Goal: Information Seeking & Learning: Learn about a topic

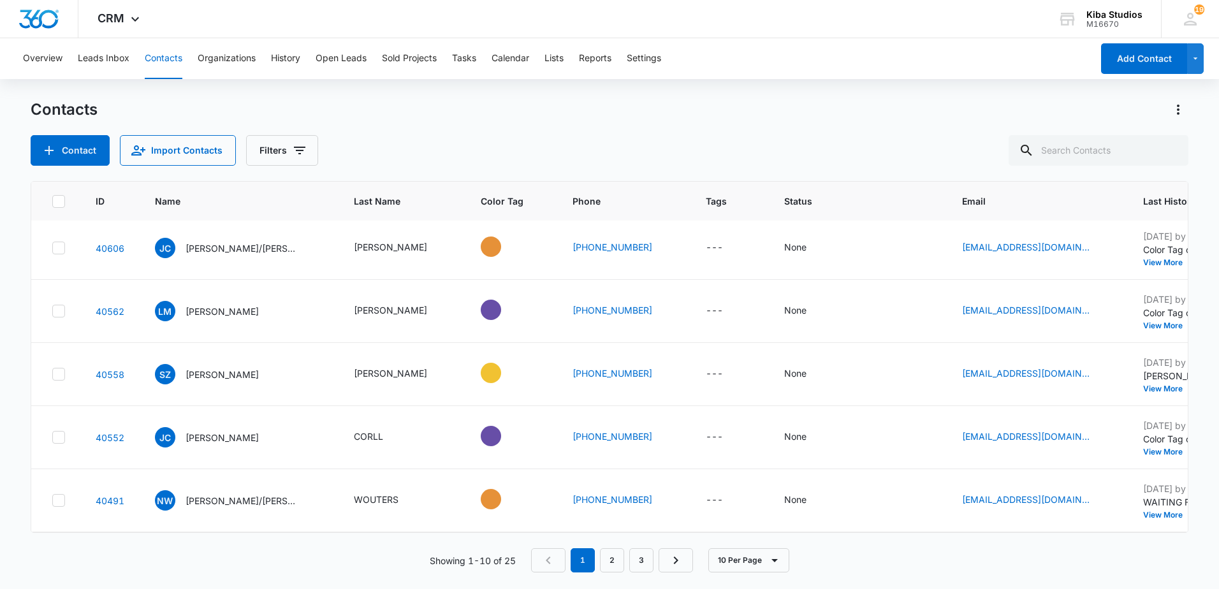
scroll to position [329, 0]
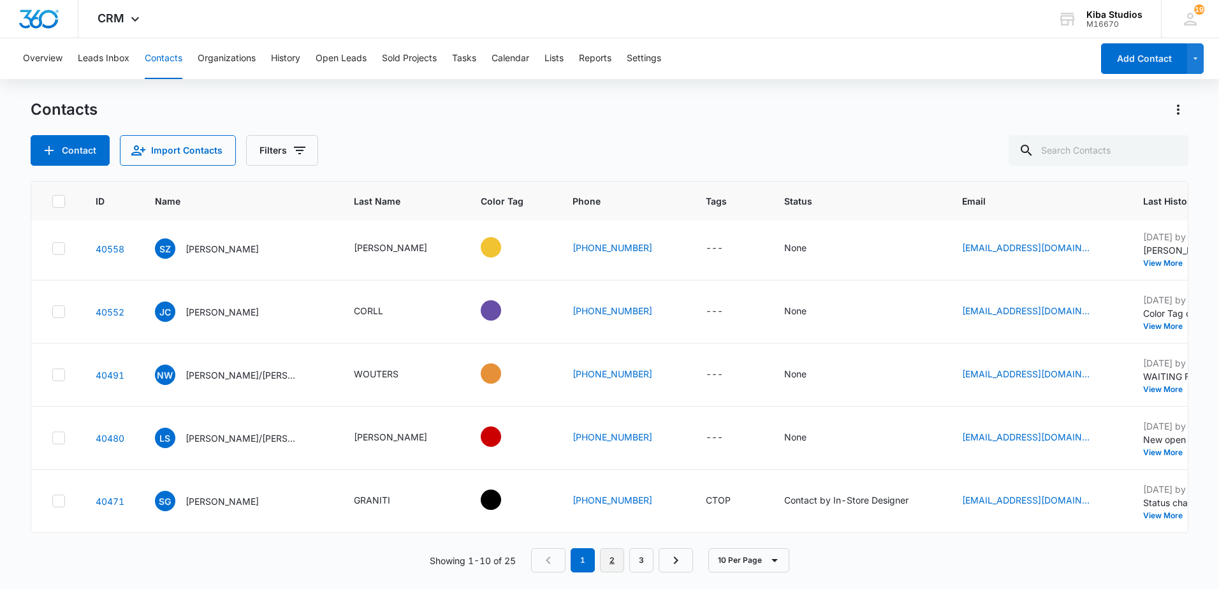
click at [614, 561] on link "2" at bounding box center [612, 560] width 24 height 24
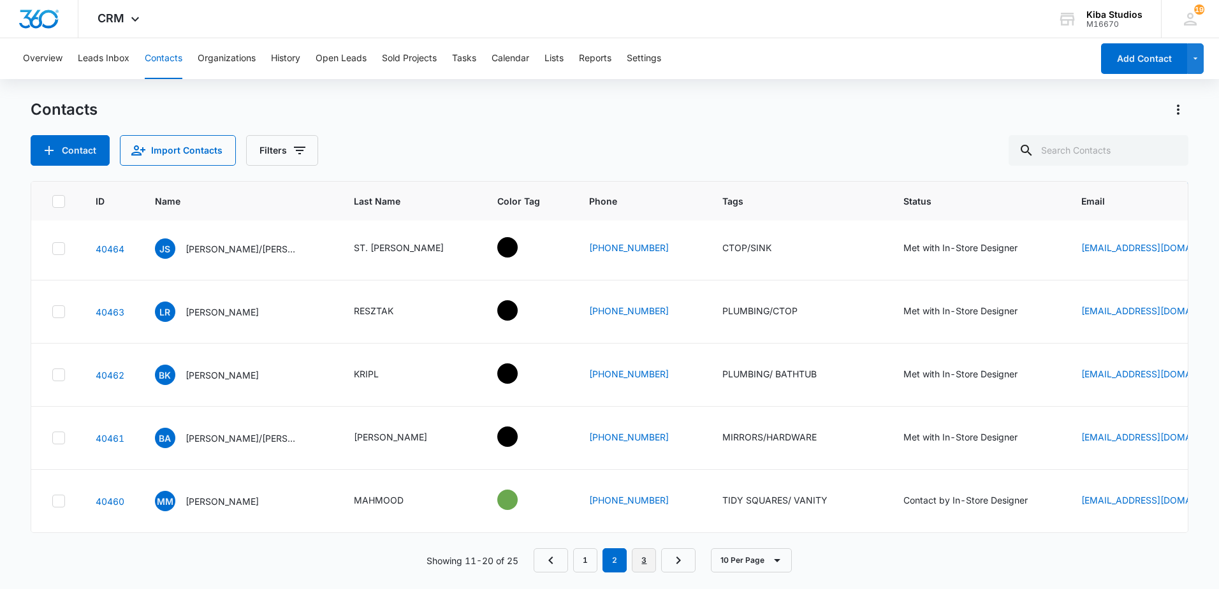
click at [641, 555] on link "3" at bounding box center [644, 560] width 24 height 24
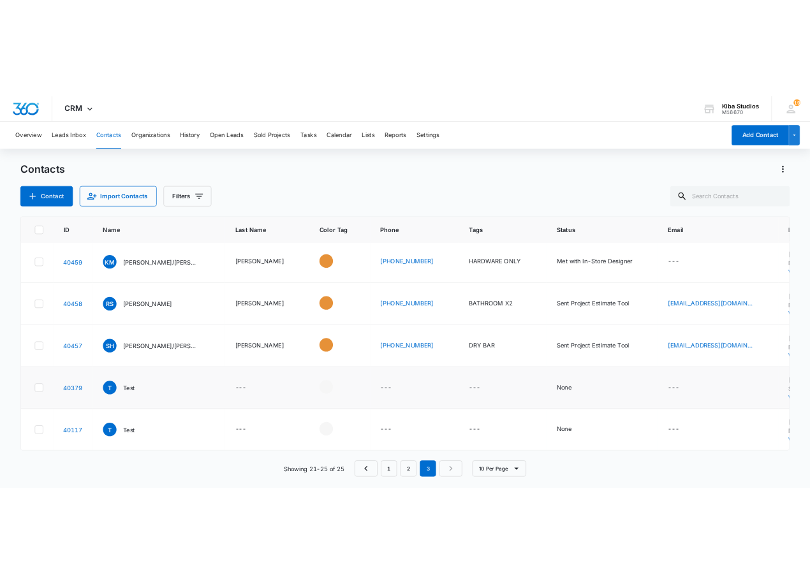
scroll to position [0, 0]
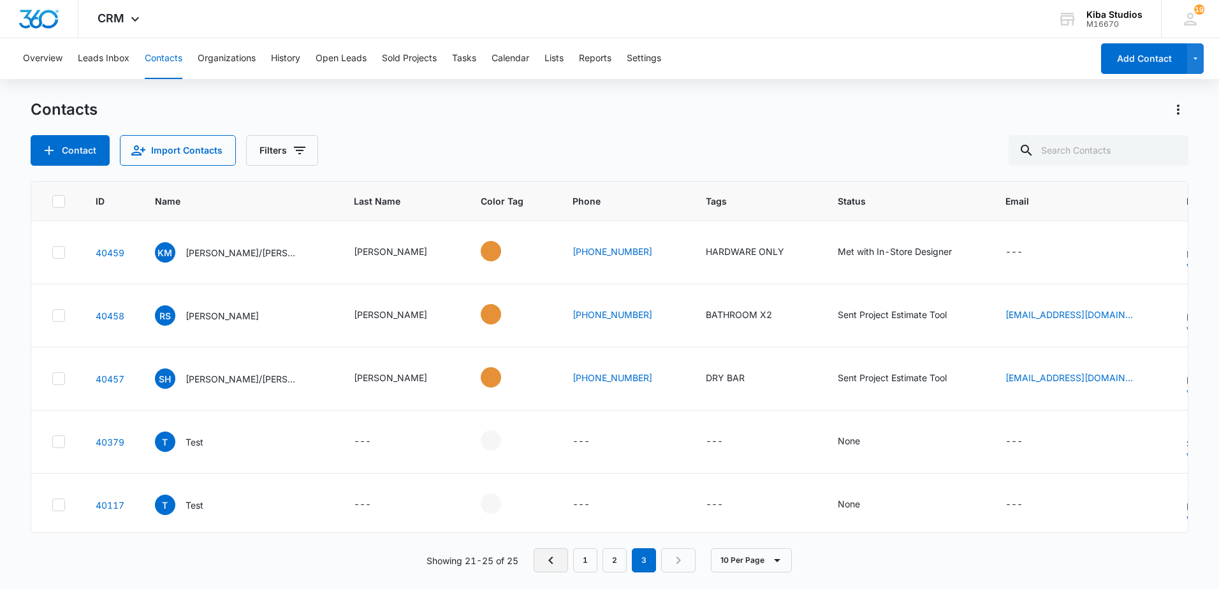
click at [548, 557] on icon "Previous Page" at bounding box center [550, 560] width 15 height 15
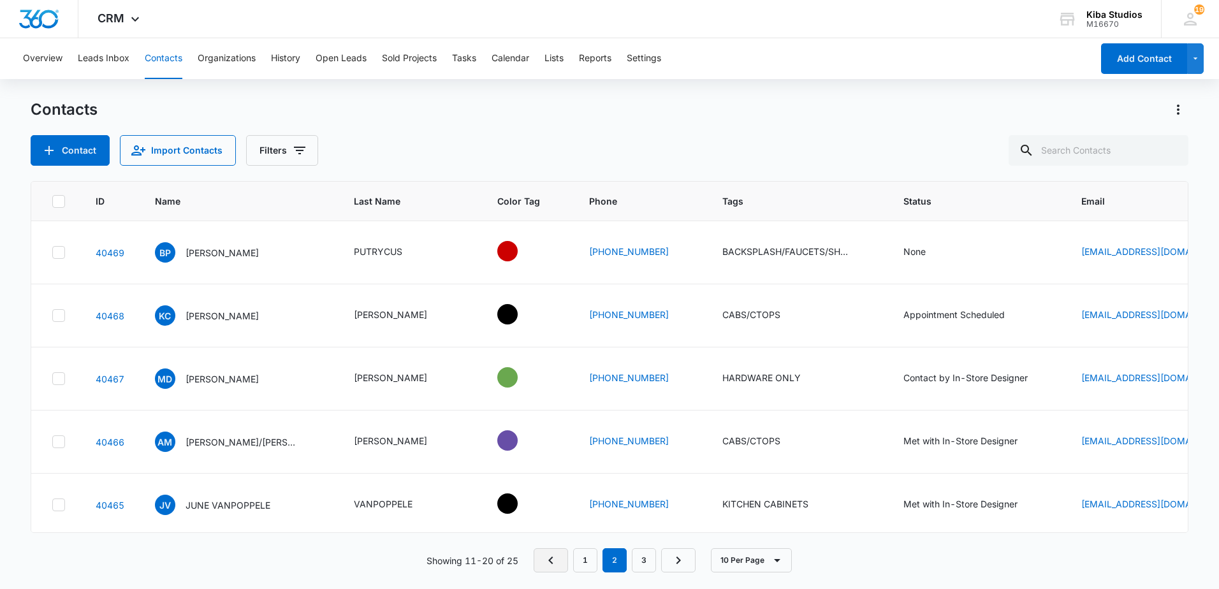
click at [548, 557] on icon "Previous Page" at bounding box center [550, 560] width 15 height 15
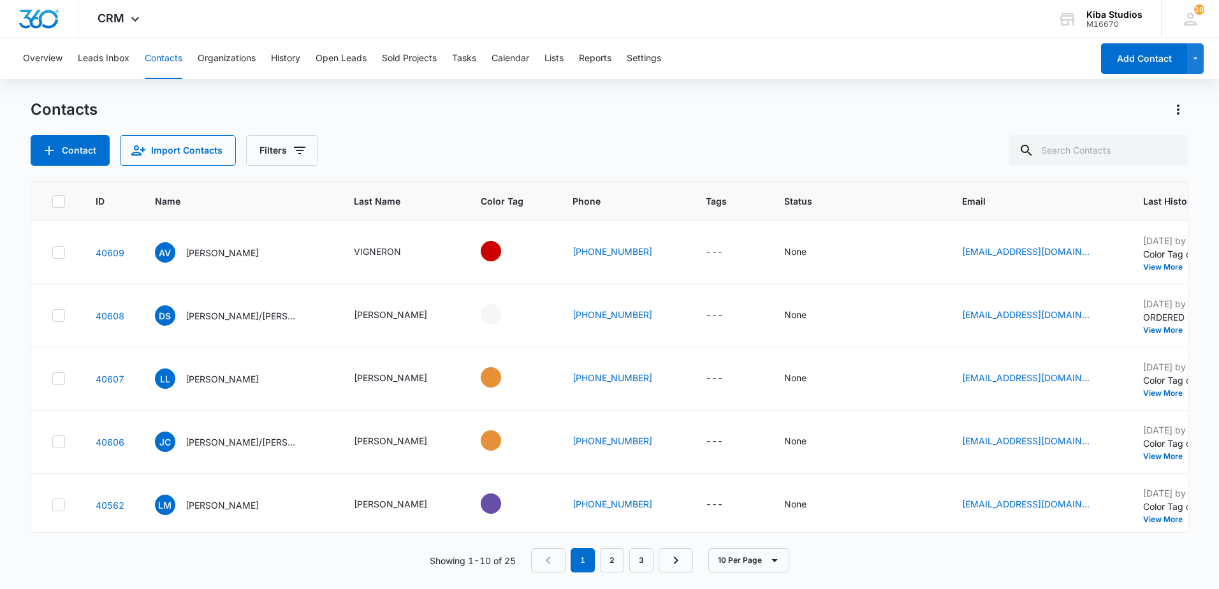
click at [548, 557] on nav "1 2 3" at bounding box center [612, 560] width 162 height 24
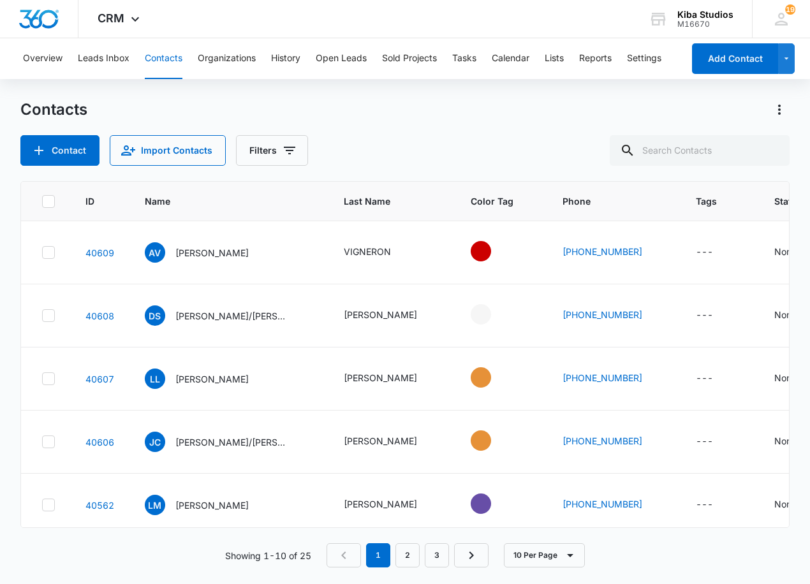
click at [483, 117] on div "Contacts" at bounding box center [405, 109] width 770 height 20
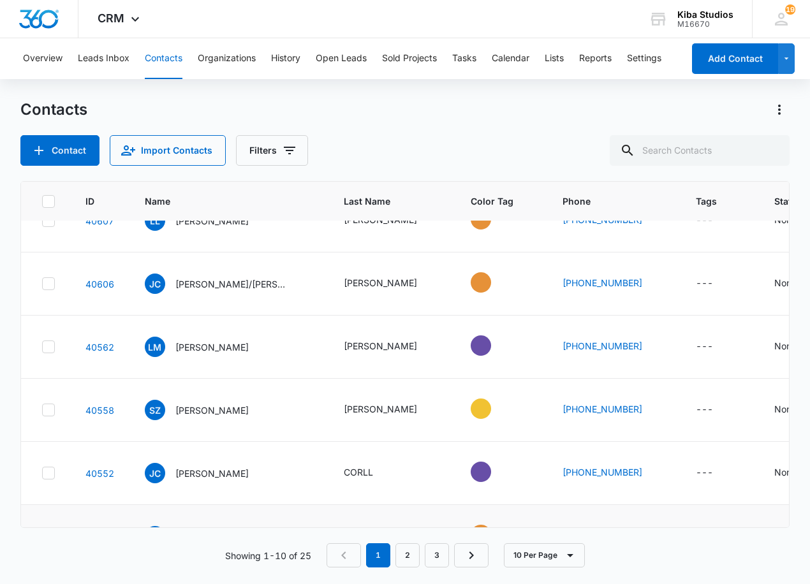
scroll to position [319, 0]
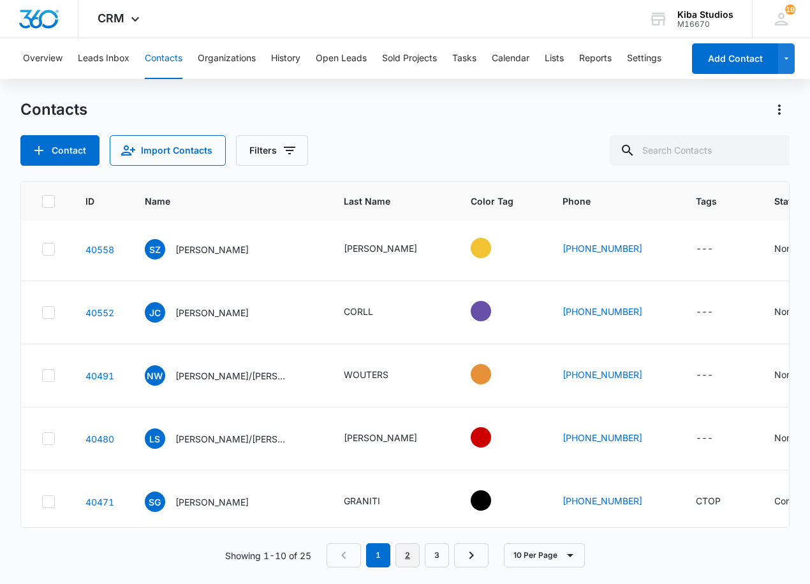
click at [406, 553] on link "2" at bounding box center [407, 555] width 24 height 24
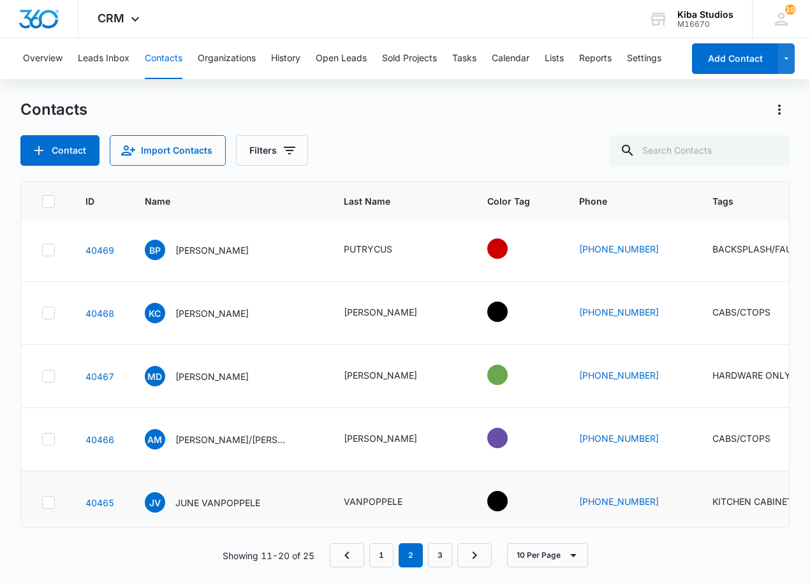
scroll to position [0, 0]
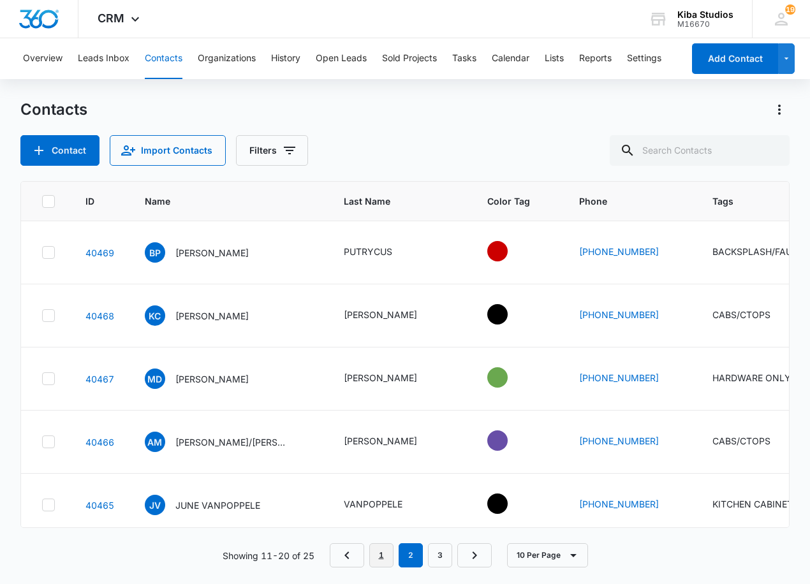
click at [386, 557] on link "1" at bounding box center [381, 555] width 24 height 24
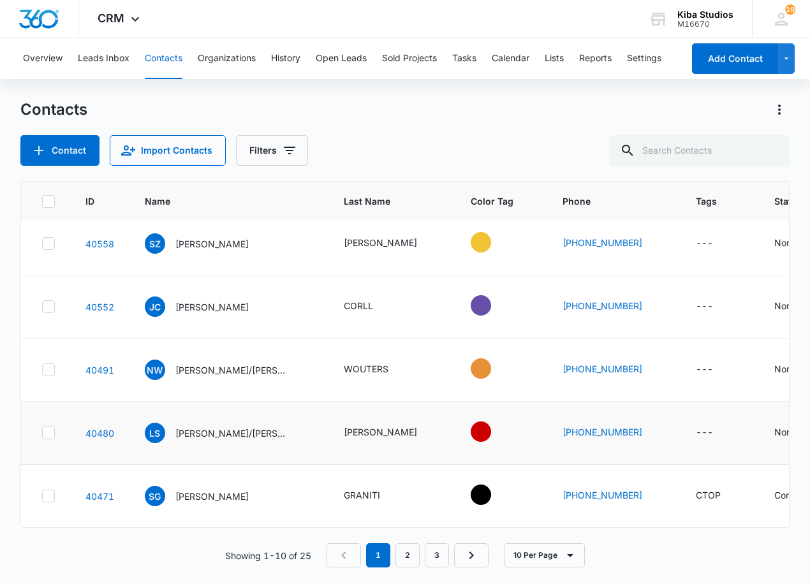
scroll to position [334, 0]
click at [444, 562] on link "3" at bounding box center [437, 555] width 24 height 24
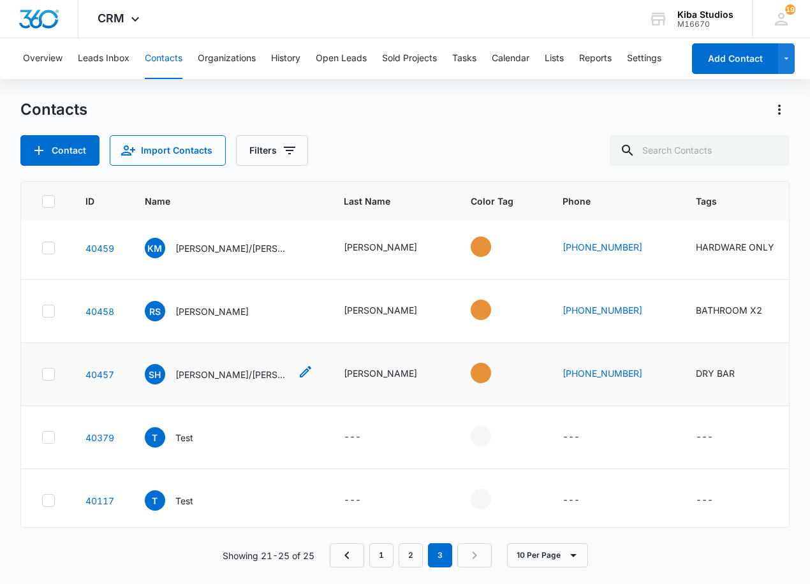
scroll to position [0, 0]
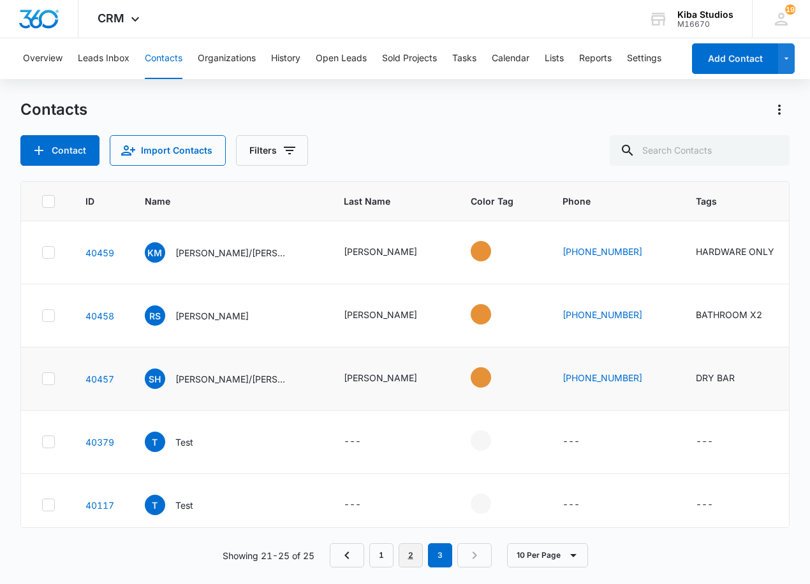
click at [416, 559] on link "2" at bounding box center [410, 555] width 24 height 24
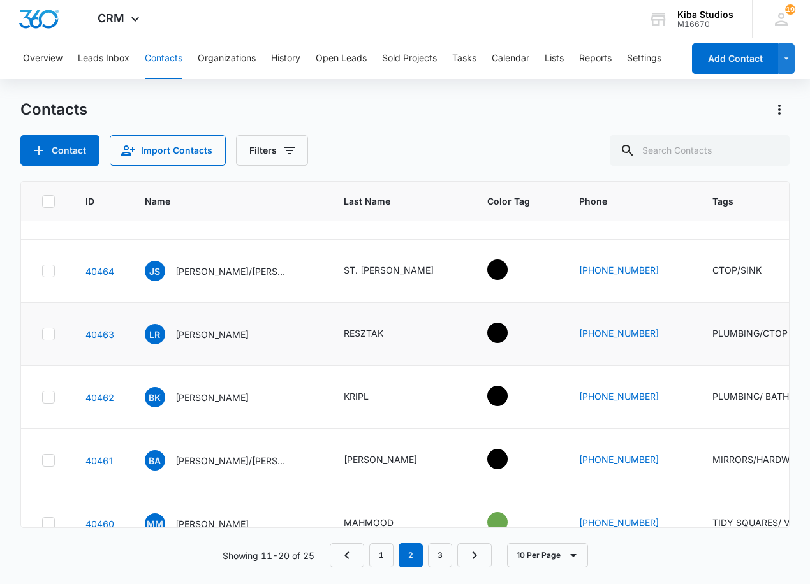
scroll to position [334, 0]
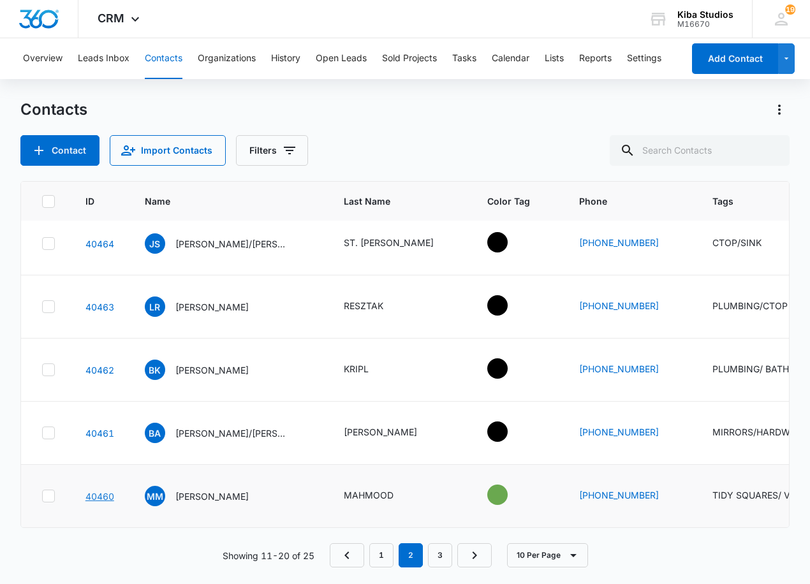
click at [99, 491] on link "40460" at bounding box center [99, 496] width 29 height 11
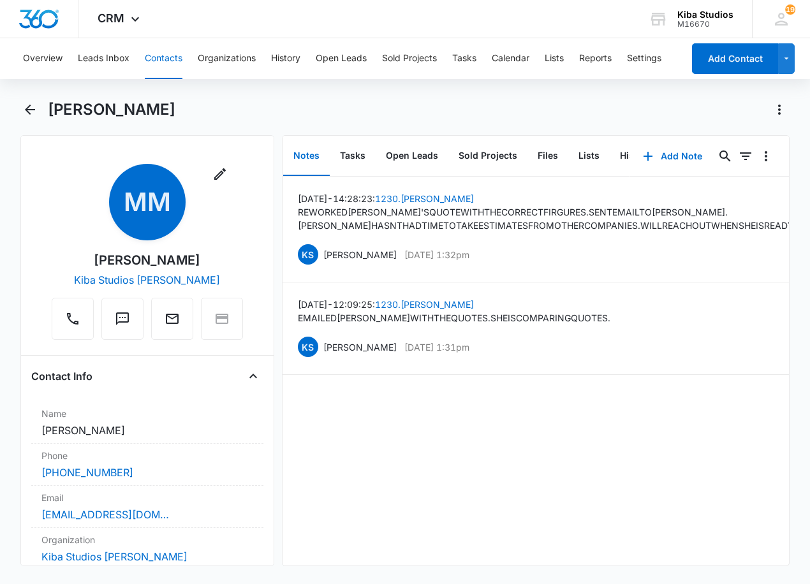
click at [342, 413] on div "[DATE] 14:28:23 : 1230.[PERSON_NAME] REWORKED [PERSON_NAME]'S QUOTE WITH THE CO…" at bounding box center [535, 371] width 506 height 389
click at [328, 412] on div "[DATE] 14:28:23 : 1230.[PERSON_NAME] REWORKED [PERSON_NAME]'S QUOTE WITH THE CO…" at bounding box center [535, 371] width 506 height 389
click at [350, 443] on div "[DATE] 14:28:23 : 1230.[PERSON_NAME] REWORKED [PERSON_NAME]'S QUOTE WITH THE CO…" at bounding box center [535, 371] width 506 height 389
click at [382, 412] on div "[DATE] 14:28:23 : 1230.[PERSON_NAME] REWORKED [PERSON_NAME]'S QUOTE WITH THE CO…" at bounding box center [535, 371] width 506 height 389
click at [25, 109] on icon "Back" at bounding box center [29, 109] width 15 height 15
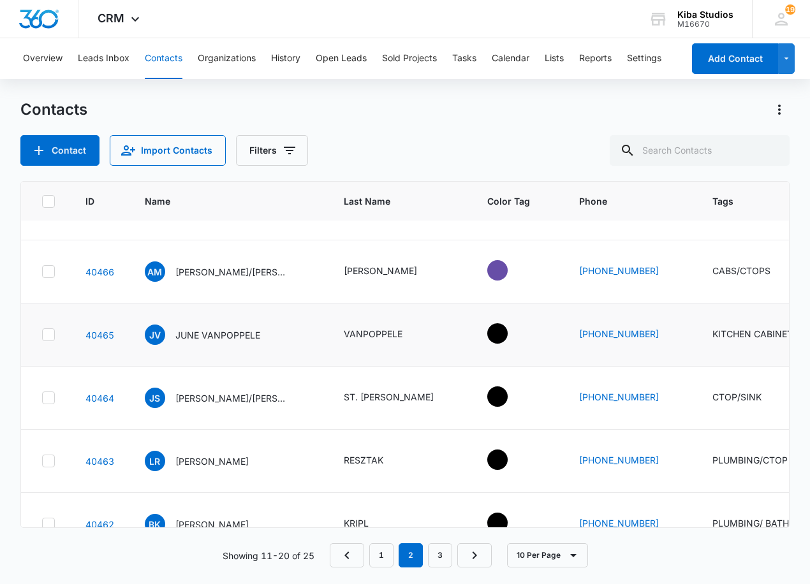
scroll to position [191, 0]
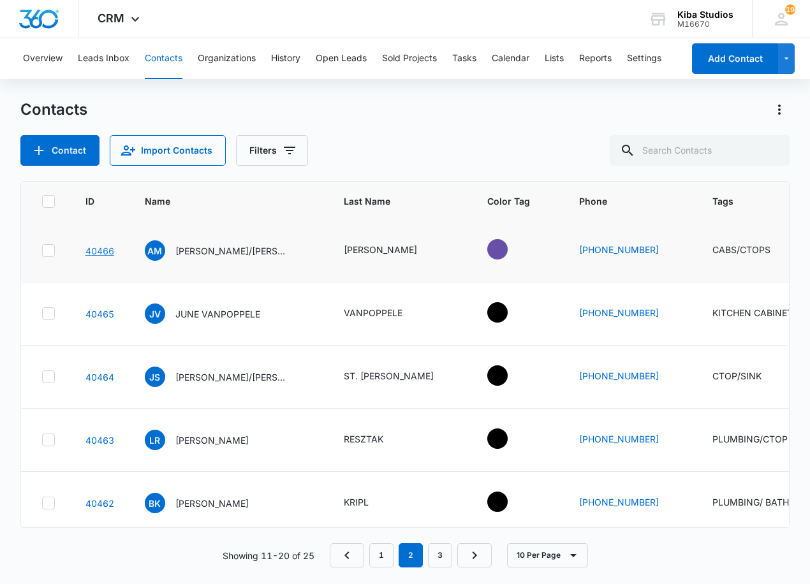
click at [102, 251] on link "40466" at bounding box center [99, 250] width 29 height 11
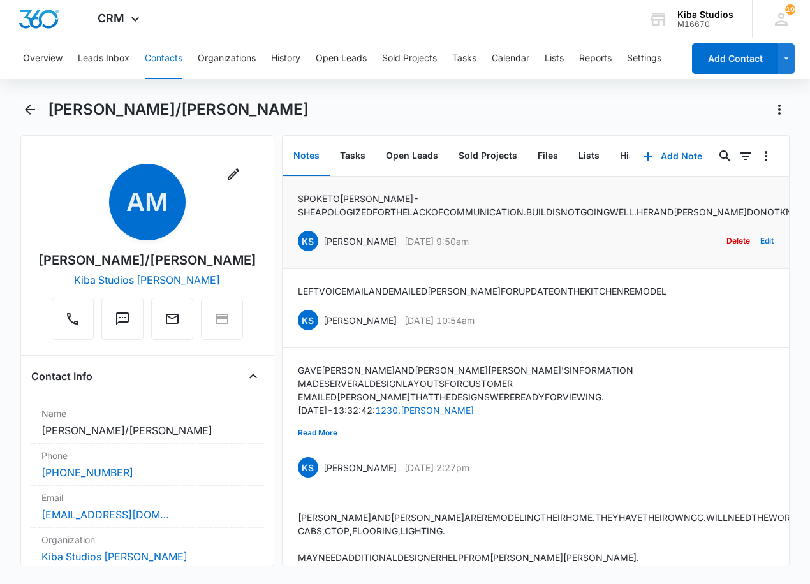
click at [635, 212] on p "SPOKE TO [PERSON_NAME]- SHE APOLOGIZED FOR THE LACK OF COMMUNICATION. BUILD IS …" at bounding box center [733, 205] width 870 height 27
click at [34, 108] on icon "Back" at bounding box center [29, 109] width 15 height 15
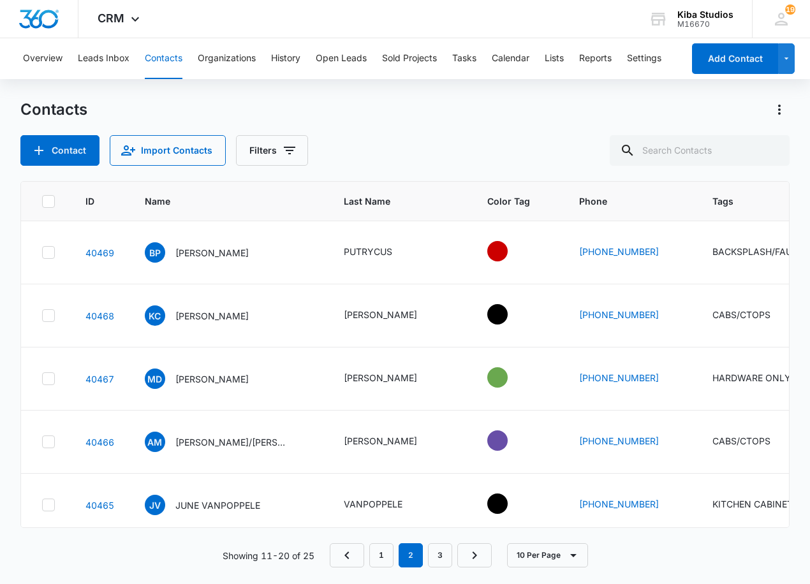
scroll to position [191, 0]
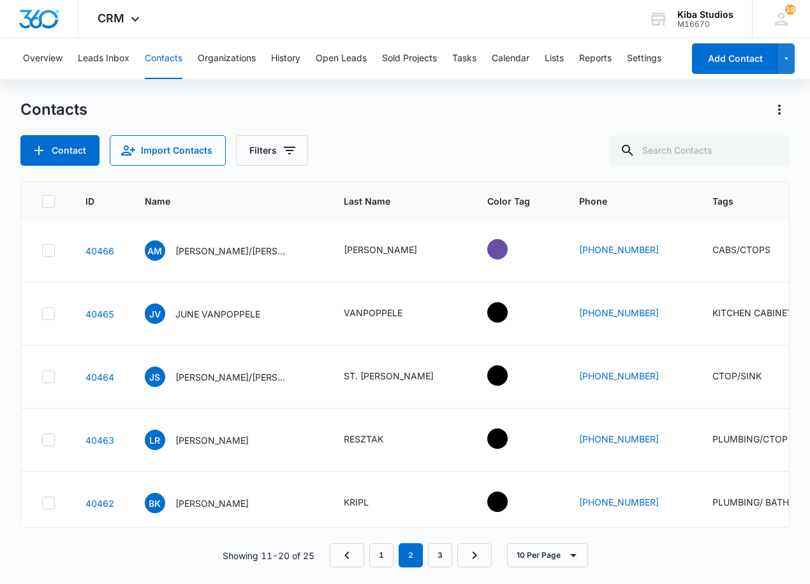
click at [356, 142] on div "Contact Import Contacts Filters" at bounding box center [405, 150] width 770 height 31
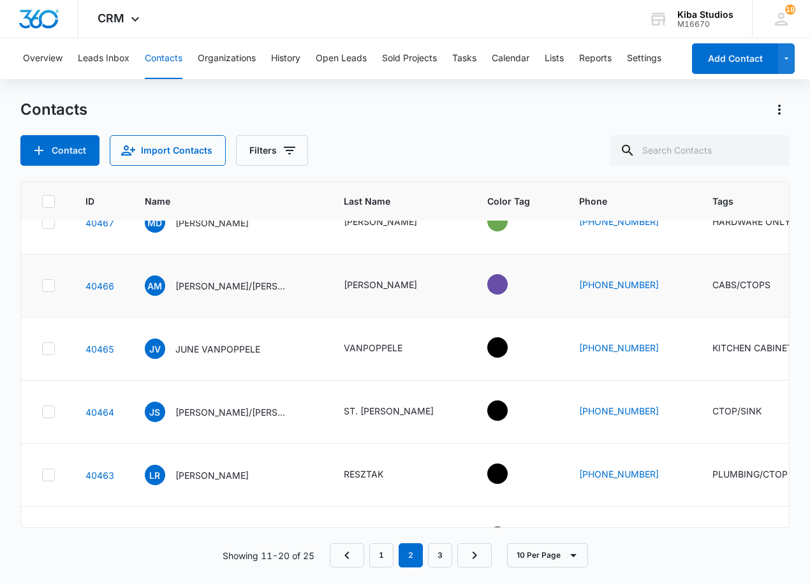
scroll to position [0, 0]
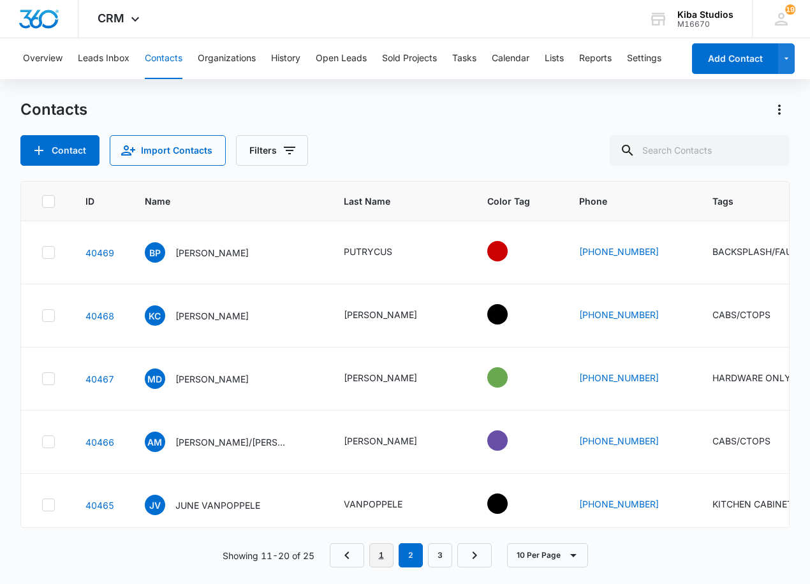
click at [384, 561] on link "1" at bounding box center [381, 555] width 24 height 24
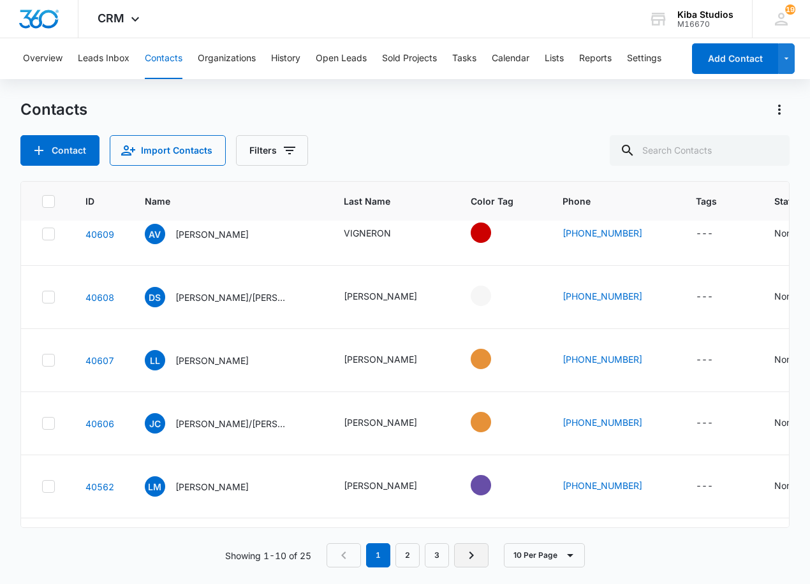
scroll to position [15, 0]
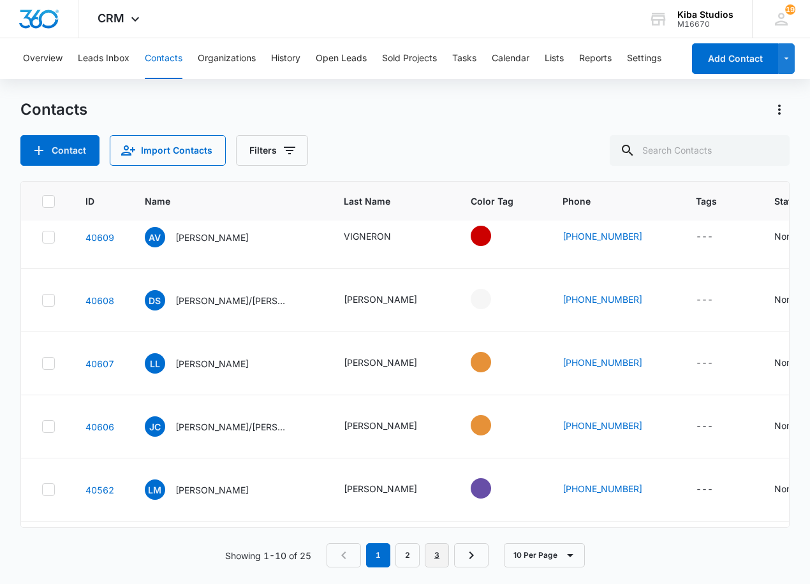
click at [441, 558] on link "3" at bounding box center [437, 555] width 24 height 24
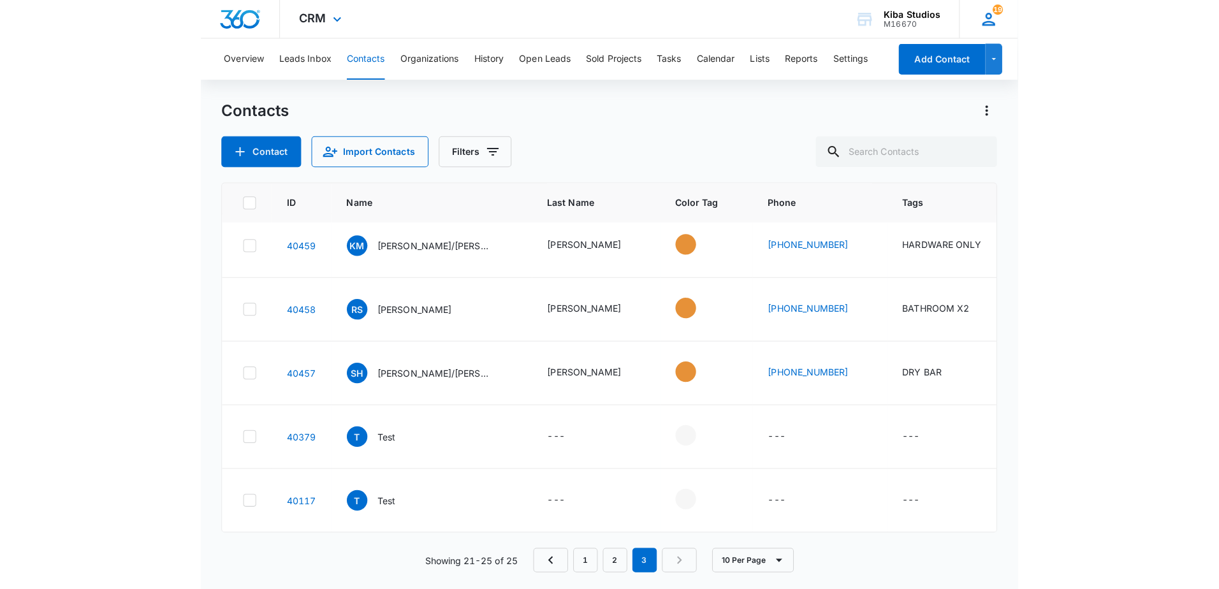
scroll to position [13, 0]
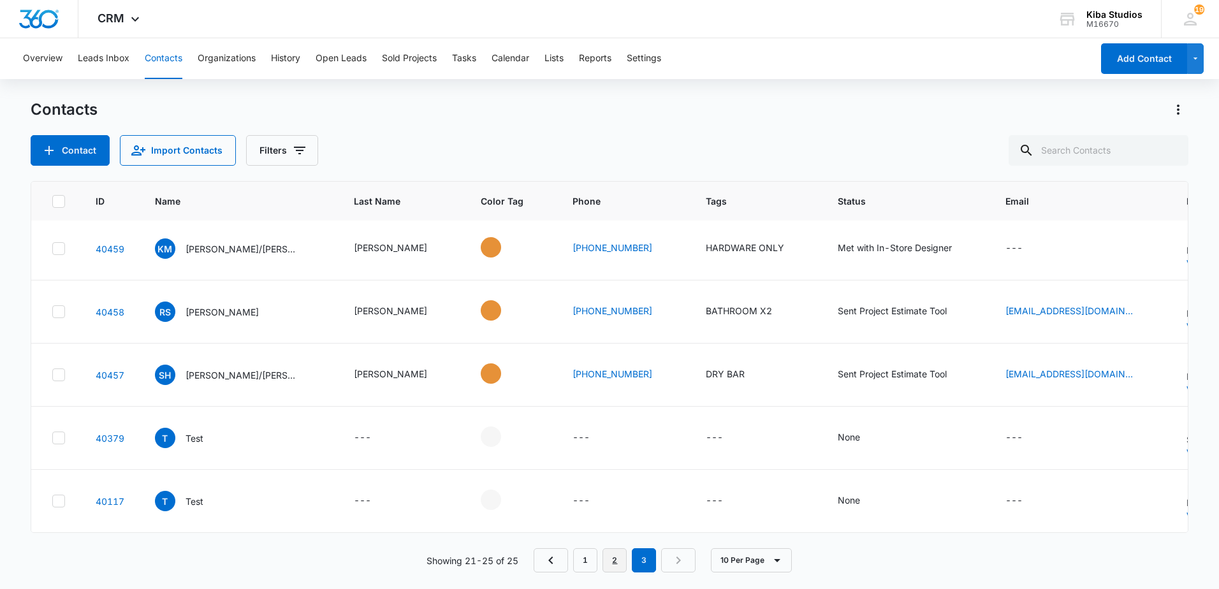
click at [612, 563] on link "2" at bounding box center [614, 560] width 24 height 24
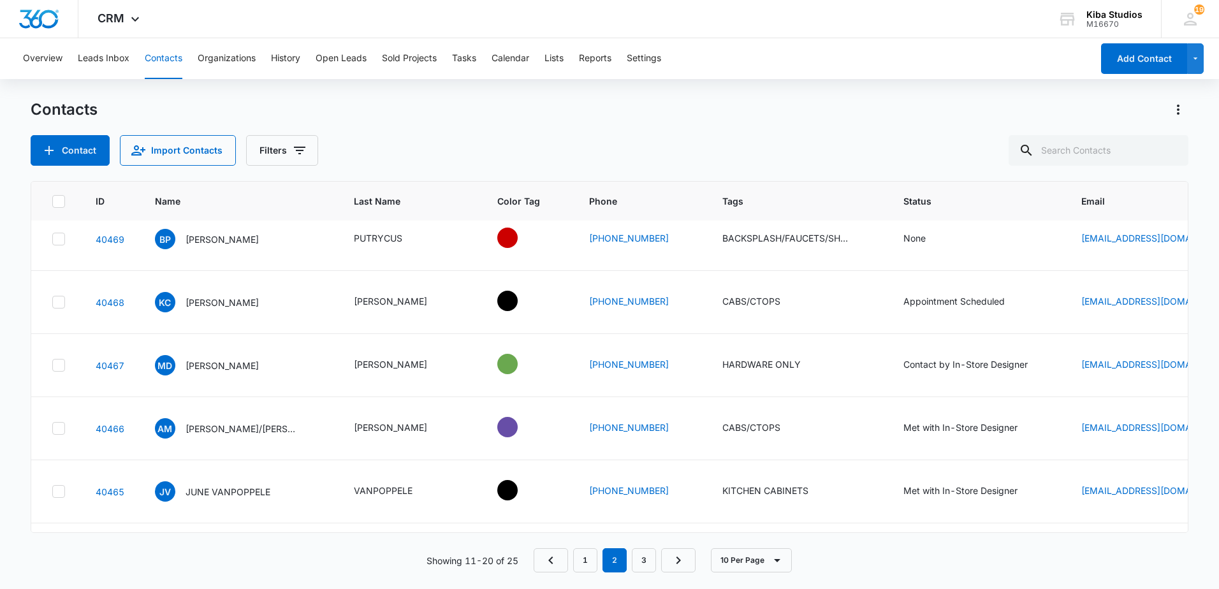
scroll to position [0, 0]
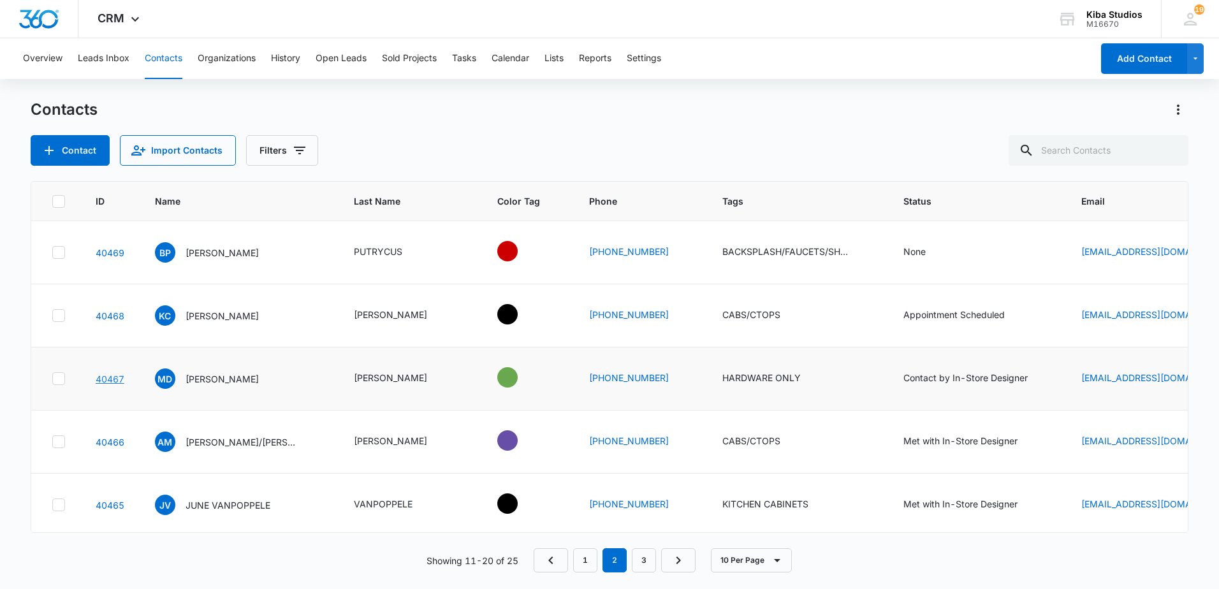
click at [113, 382] on link "40467" at bounding box center [110, 379] width 29 height 11
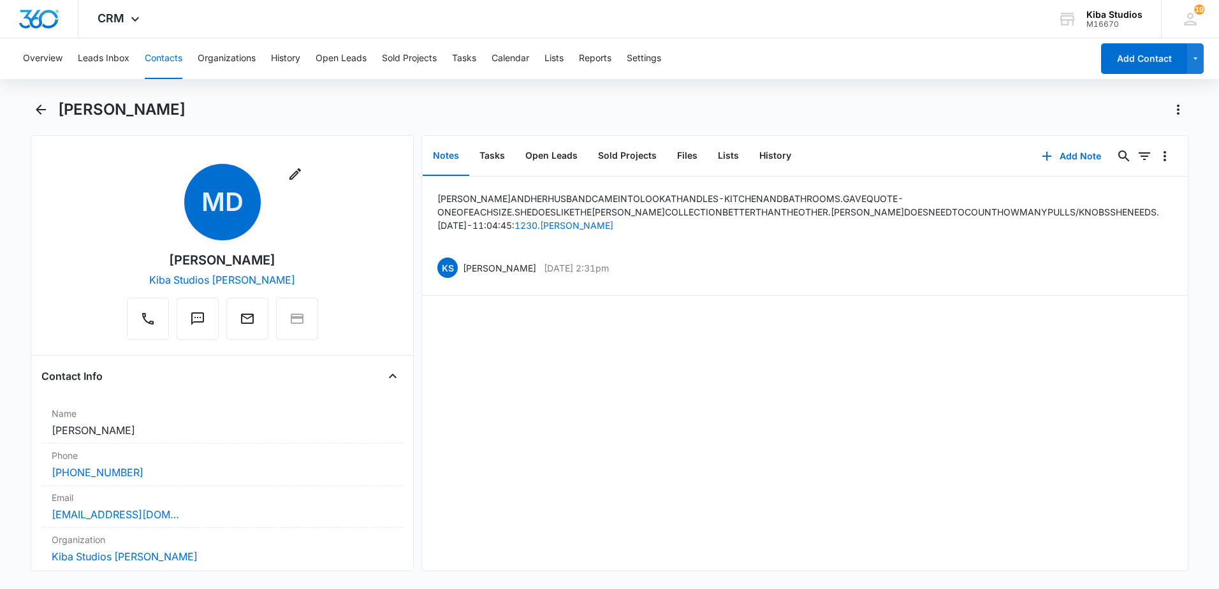
click at [527, 332] on div "[PERSON_NAME] AND HER HUSBAND CAME IN TO LOOK AT HANDLES-KITCHEN AND BATHROOMS.…" at bounding box center [805, 374] width 766 height 394
click at [639, 473] on div "[PERSON_NAME] AND HER HUSBAND CAME IN TO LOOK AT HANDLES-KITCHEN AND BATHROOMS.…" at bounding box center [805, 374] width 766 height 394
click at [24, 98] on div "Overview Leads Inbox Contacts Organizations History Open Leads Sold Projects Ta…" at bounding box center [609, 312] width 1219 height 548
click at [39, 109] on icon "Back" at bounding box center [41, 110] width 10 height 10
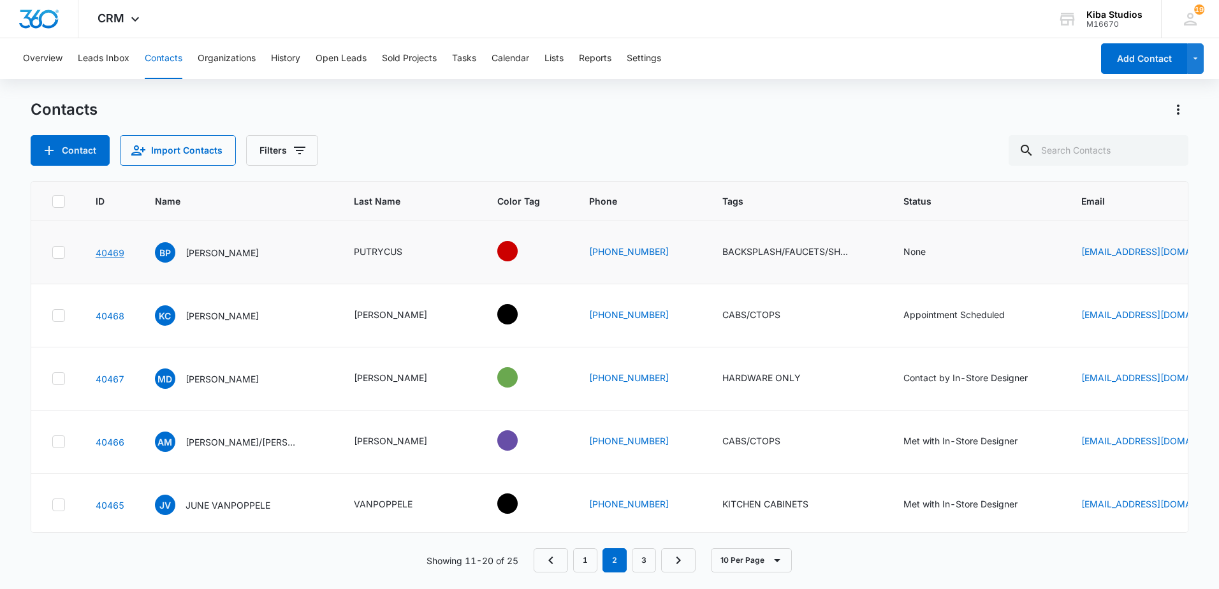
click at [120, 254] on link "40469" at bounding box center [110, 252] width 29 height 11
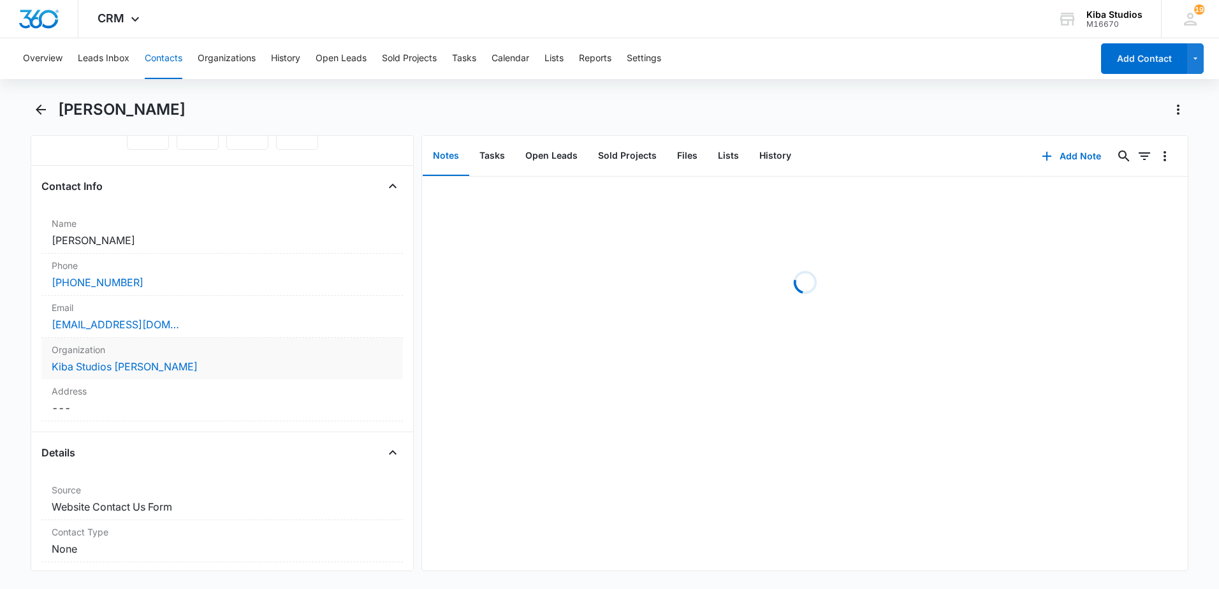
scroll to position [191, 0]
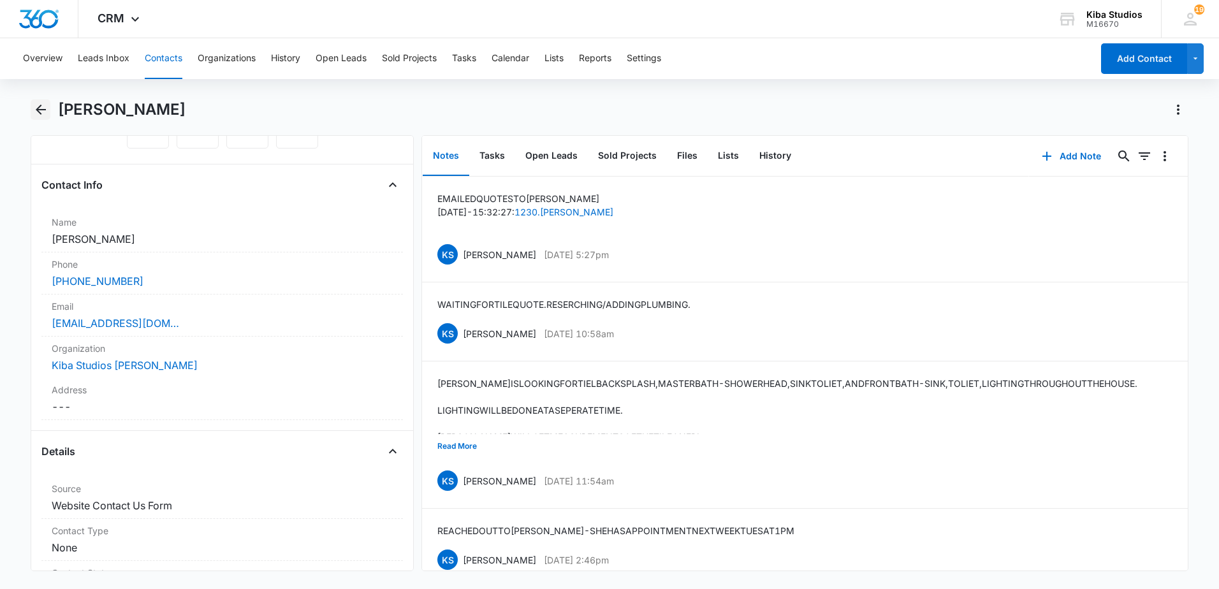
click at [45, 106] on icon "Back" at bounding box center [40, 109] width 15 height 15
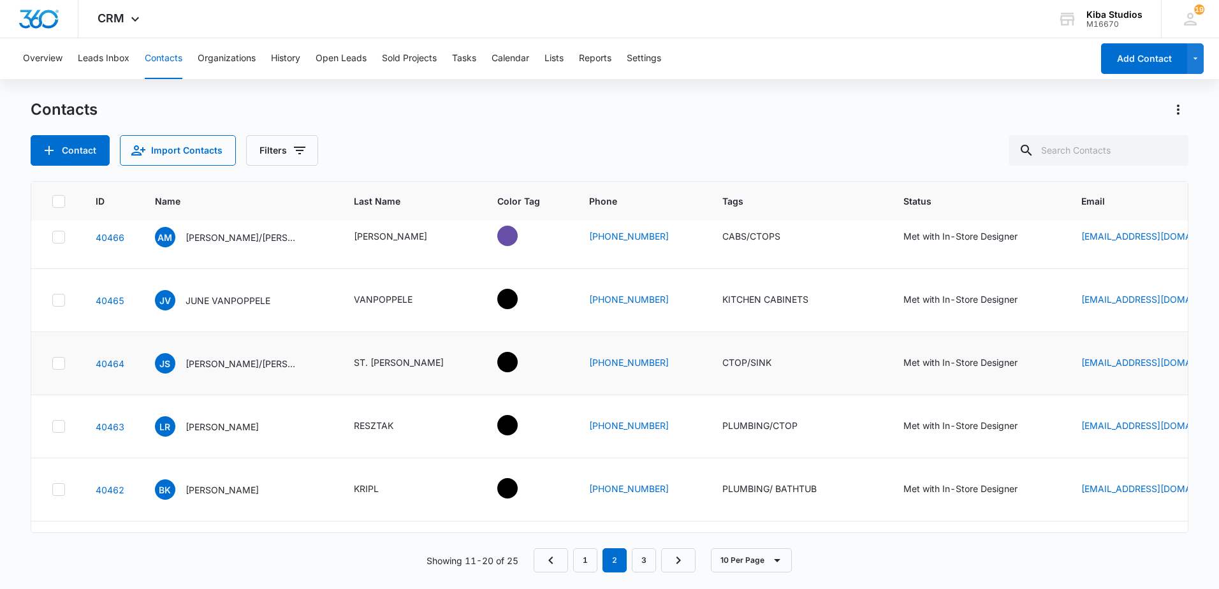
scroll to position [128, 0]
